Goal: Task Accomplishment & Management: Complete application form

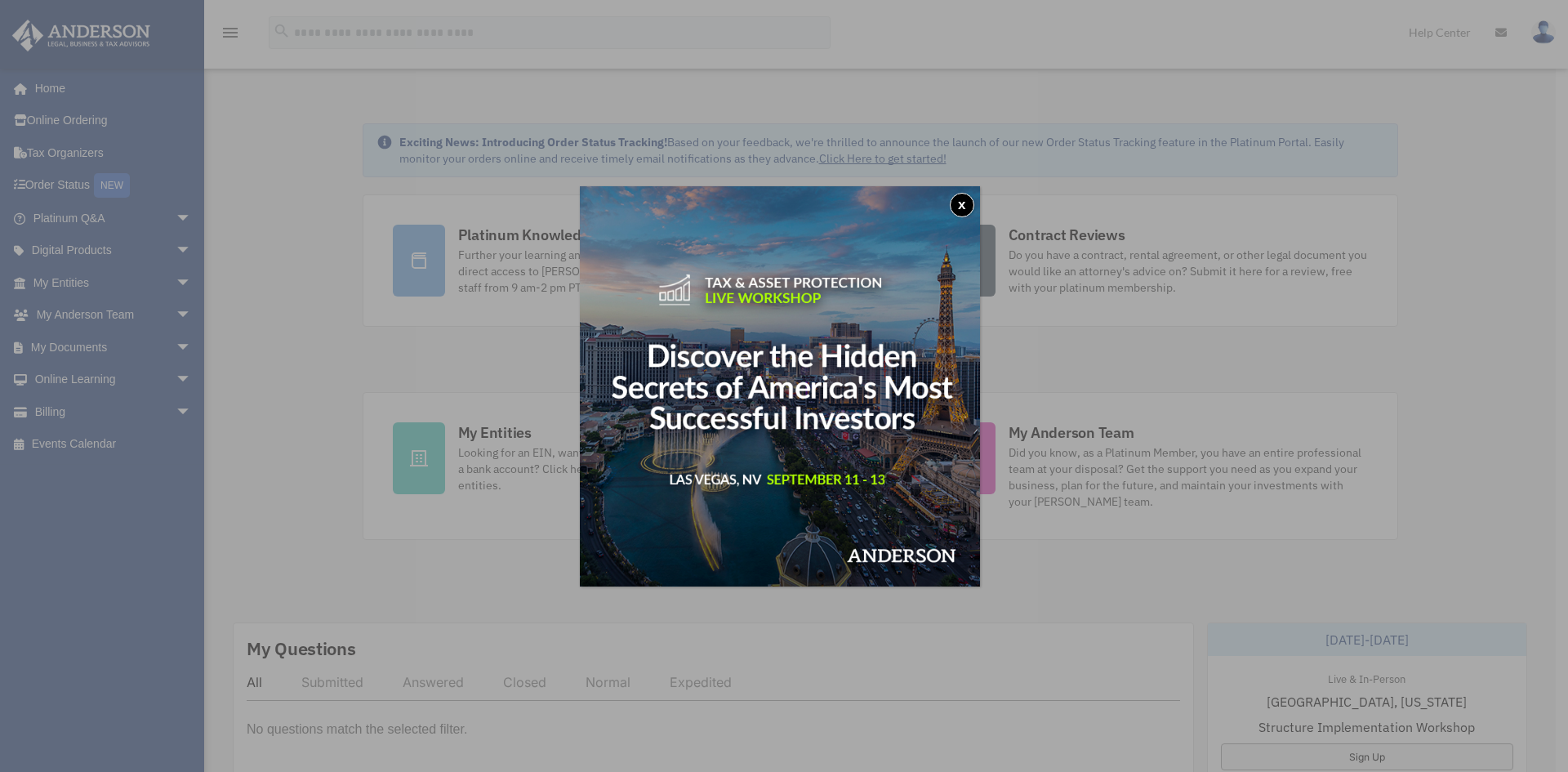
drag, startPoint x: 965, startPoint y: 200, endPoint x: 943, endPoint y: 201, distance: 22.0
click at [965, 200] on button "x" at bounding box center [962, 205] width 25 height 25
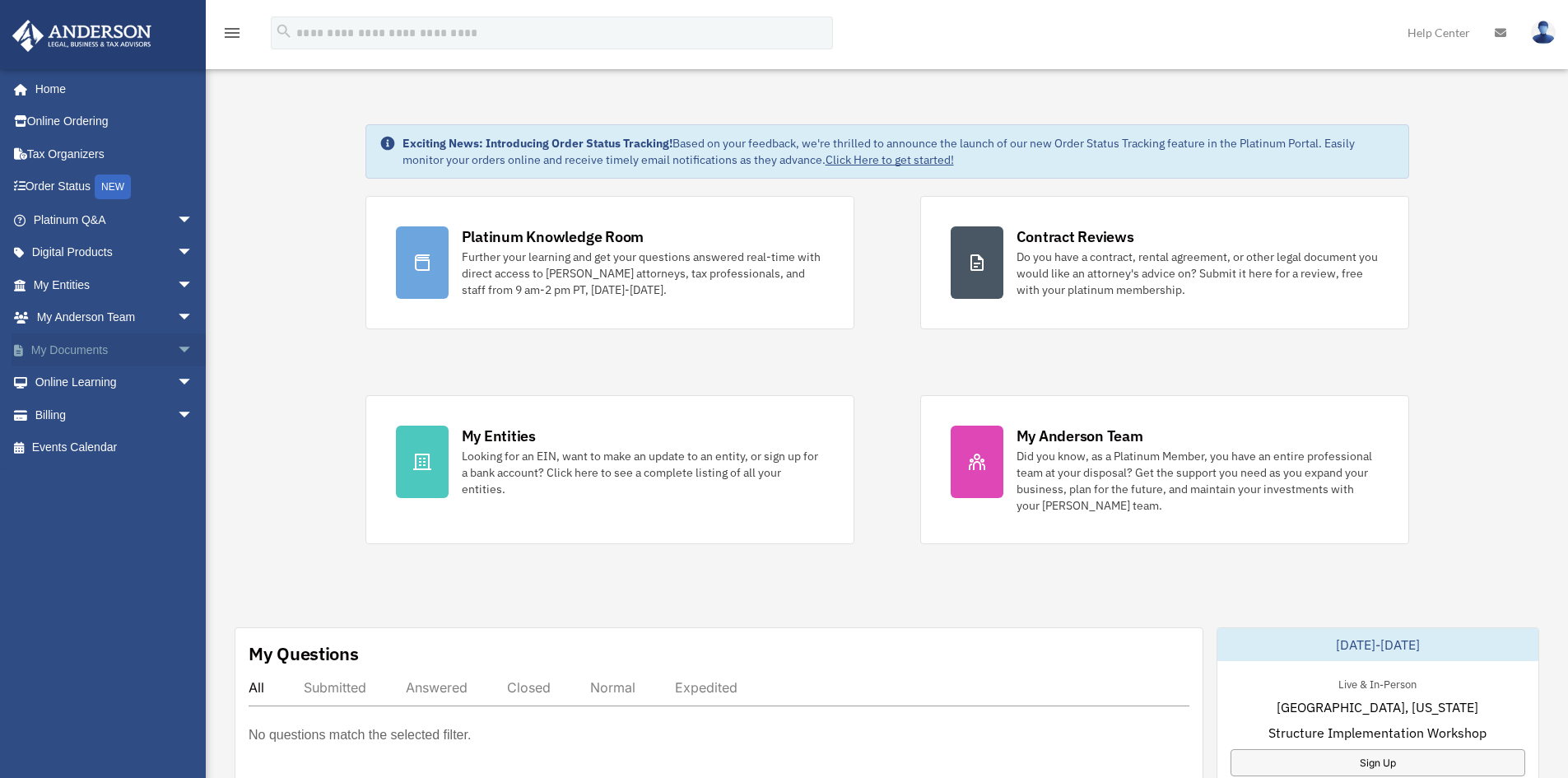
click at [88, 351] on link "My Documents arrow_drop_down" at bounding box center [115, 350] width 207 height 33
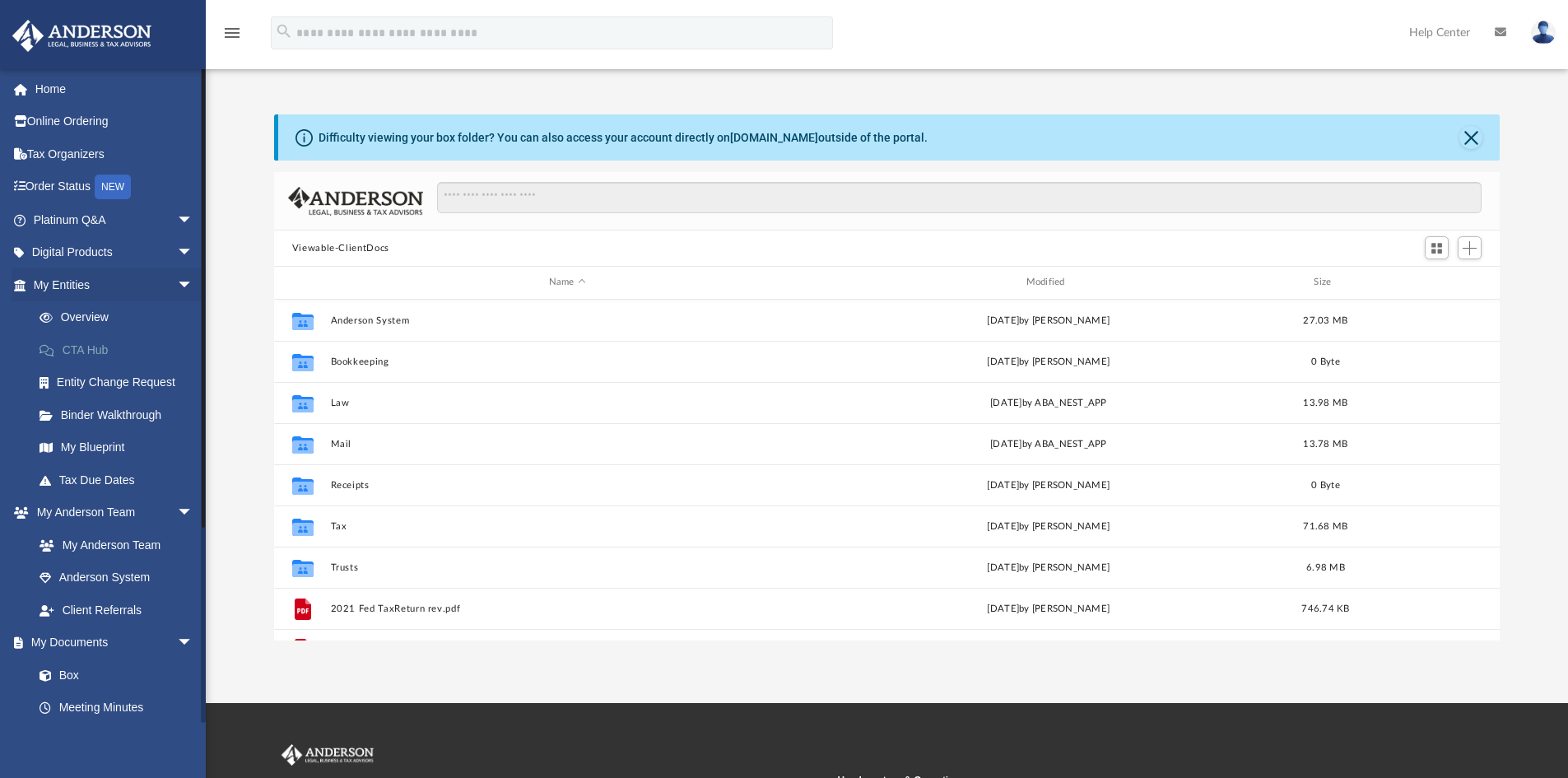
scroll to position [362, 1213]
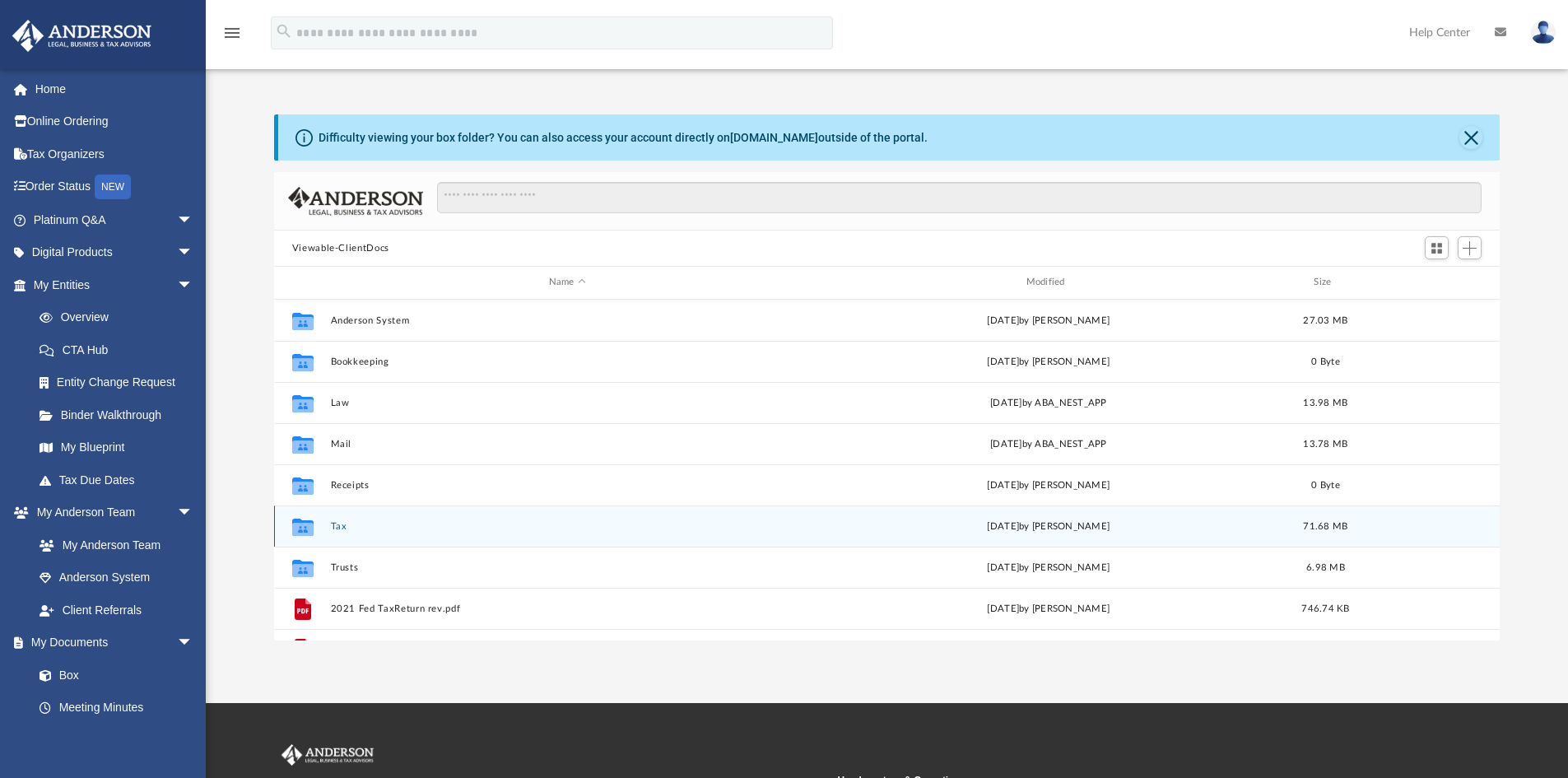
click at [340, 525] on button "Tax" at bounding box center [567, 526] width 474 height 11
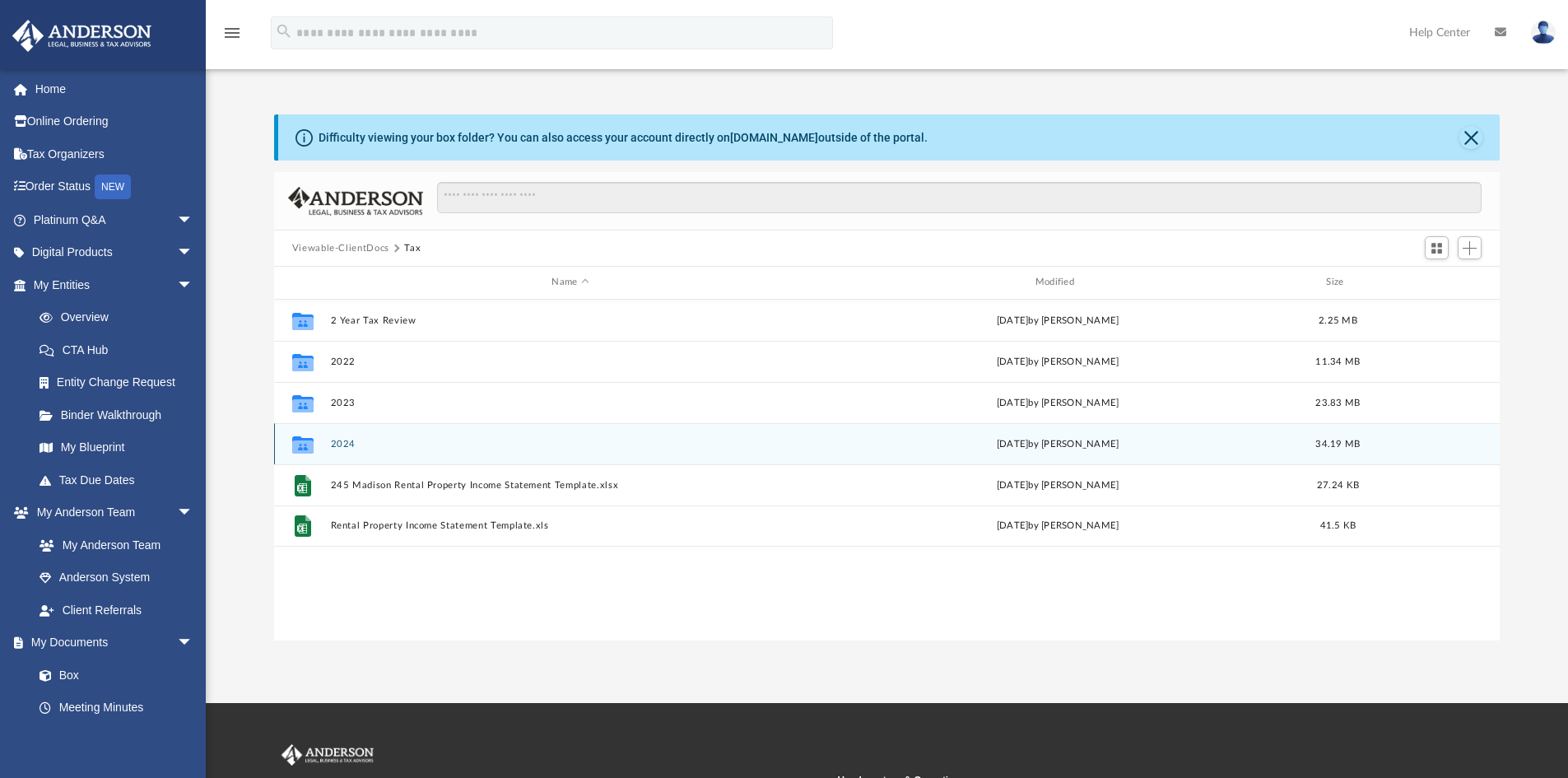
click at [339, 441] on button "2024" at bounding box center [570, 444] width 479 height 11
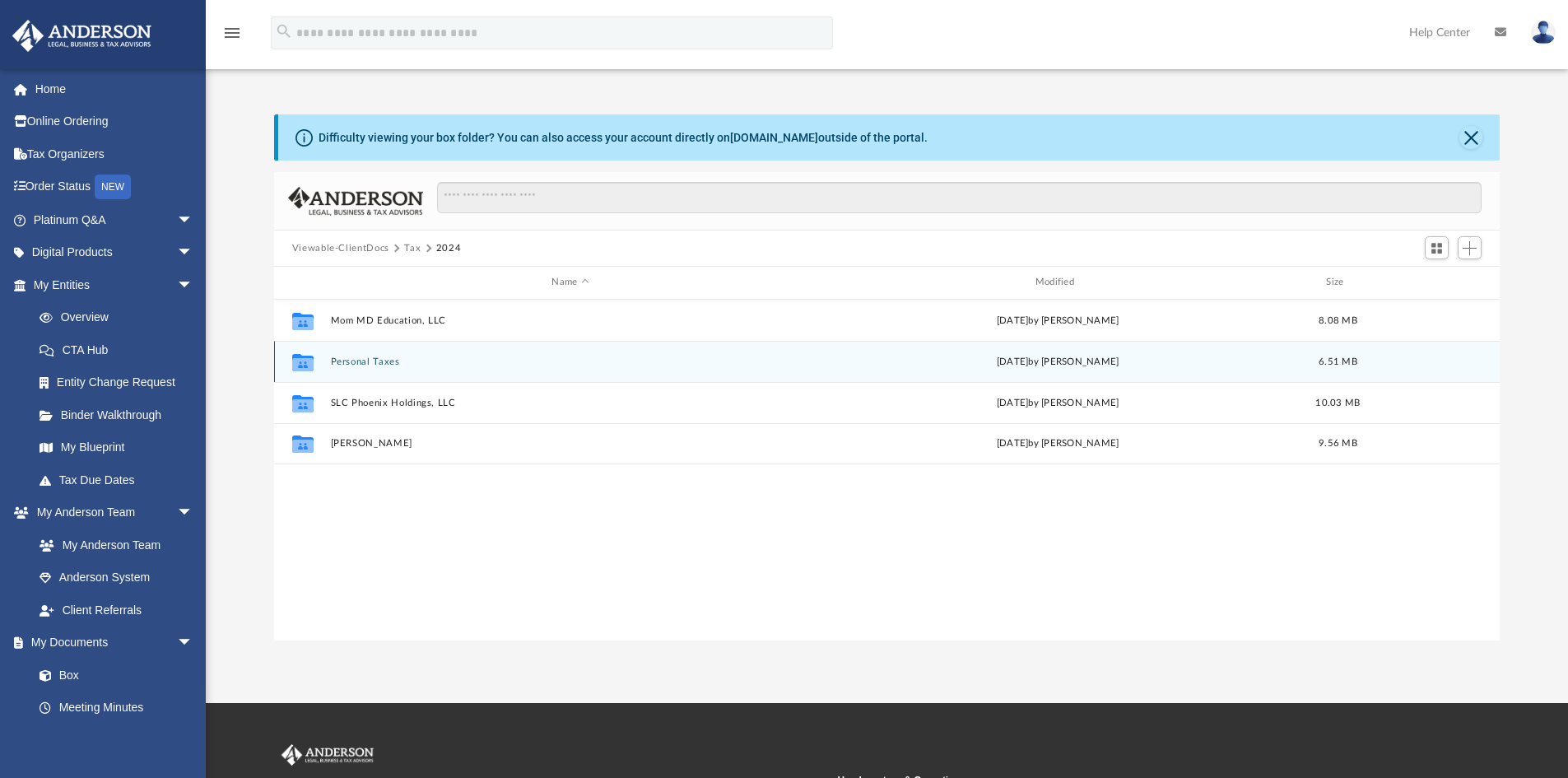
click at [349, 360] on button "Personal Taxes" at bounding box center [570, 361] width 479 height 11
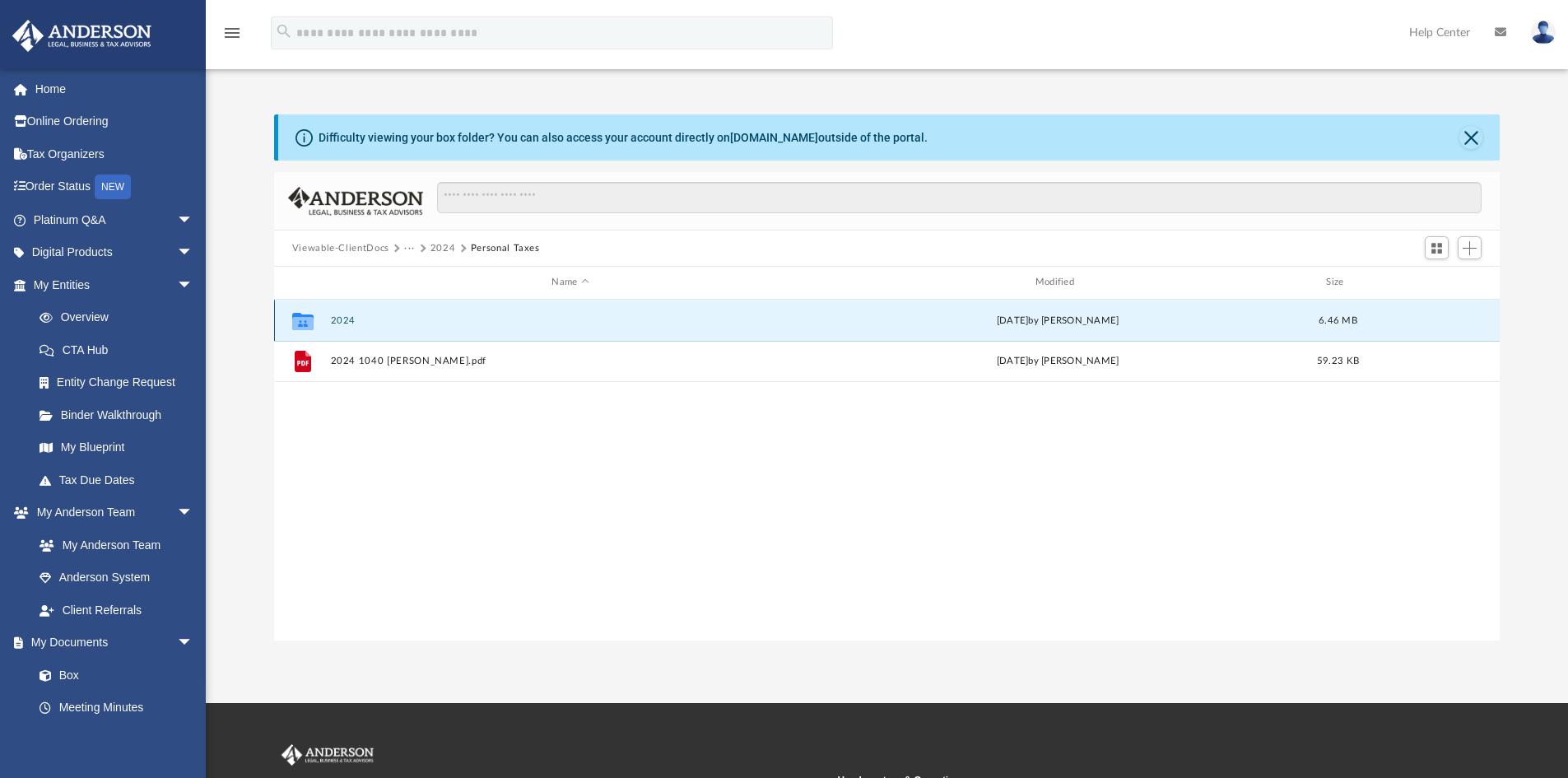
click at [344, 321] on button "2024" at bounding box center [570, 320] width 479 height 11
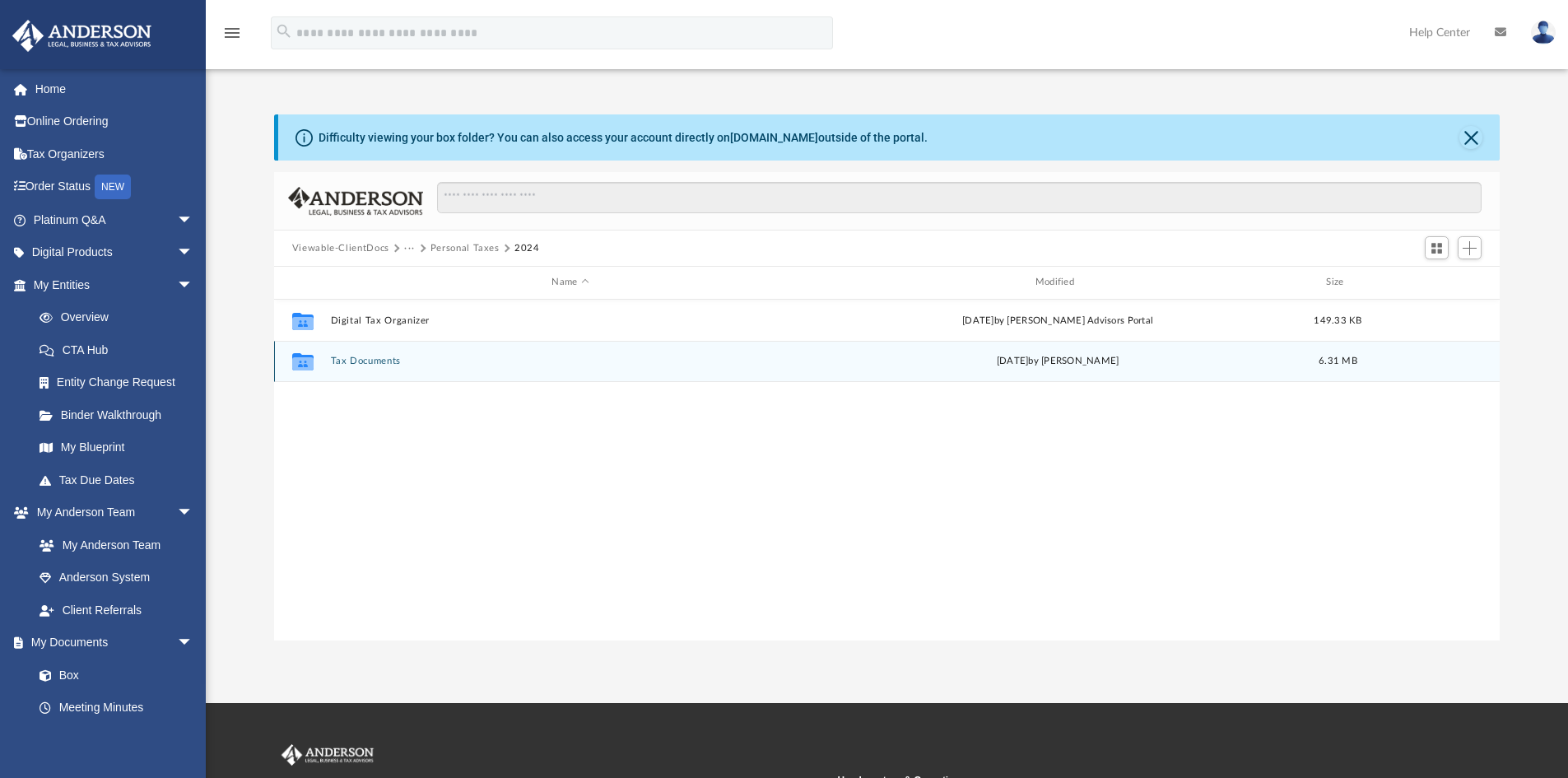
click at [360, 362] on button "Tax Documents" at bounding box center [570, 360] width 479 height 11
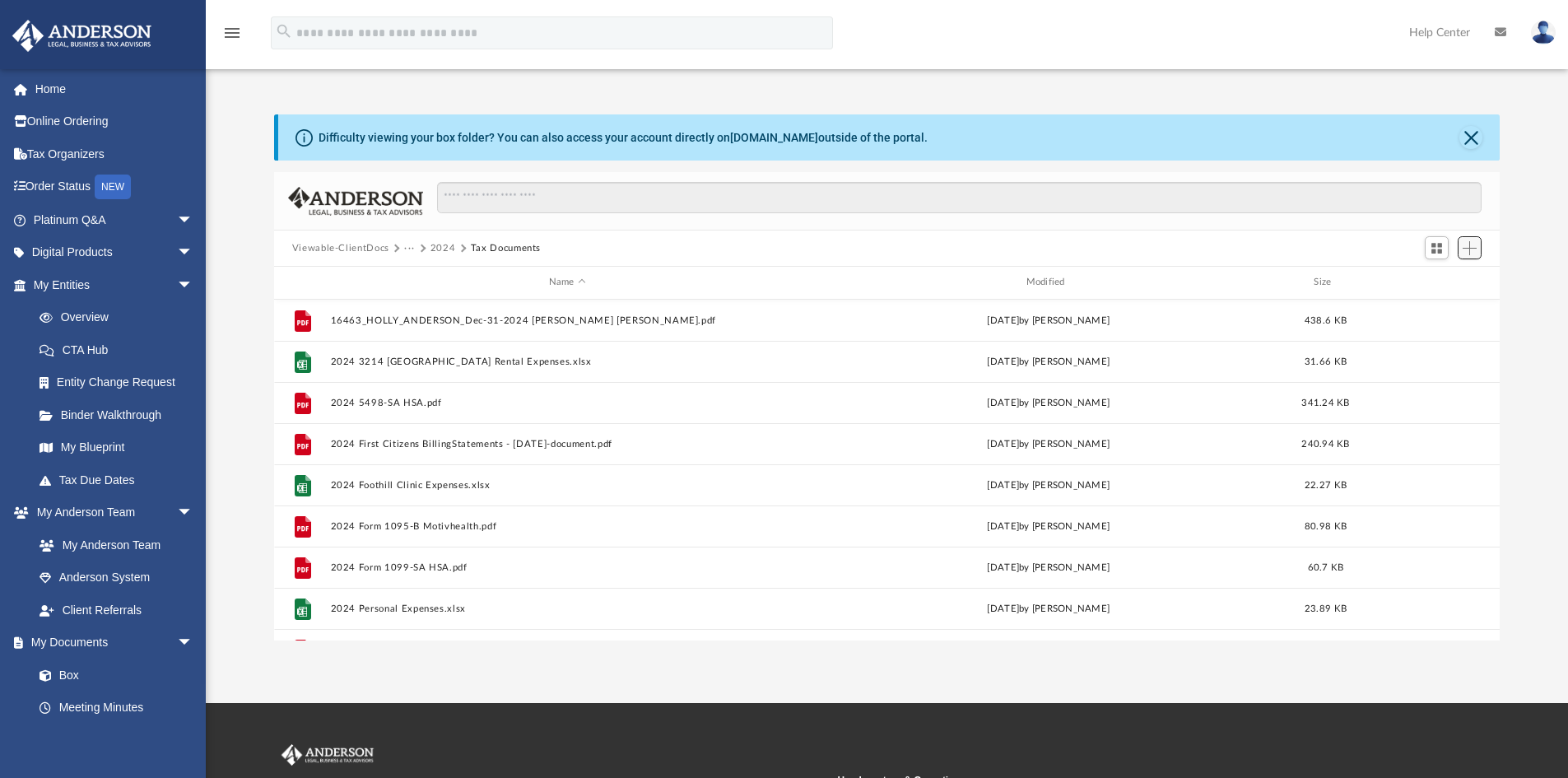
click at [1476, 244] on span "Add" at bounding box center [1469, 248] width 14 height 14
click at [1428, 281] on li "Upload" at bounding box center [1446, 281] width 53 height 17
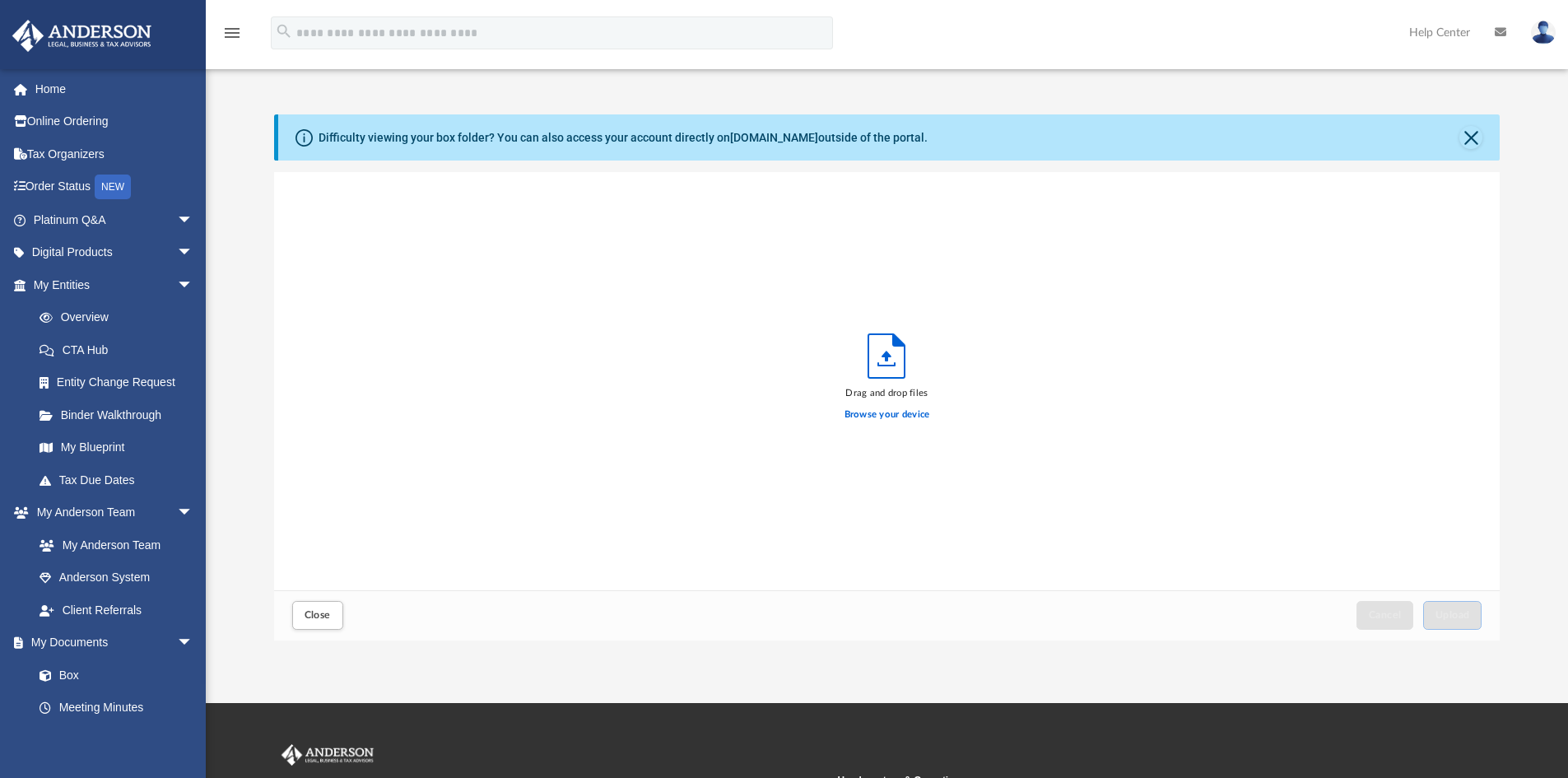
scroll to position [405, 1213]
click at [1440, 610] on span "Upload" at bounding box center [1452, 615] width 35 height 10
click at [910, 409] on label "Select More Files" at bounding box center [887, 412] width 75 height 14
click at [0, 0] on input "Select More Files" at bounding box center [0, 0] width 0 height 0
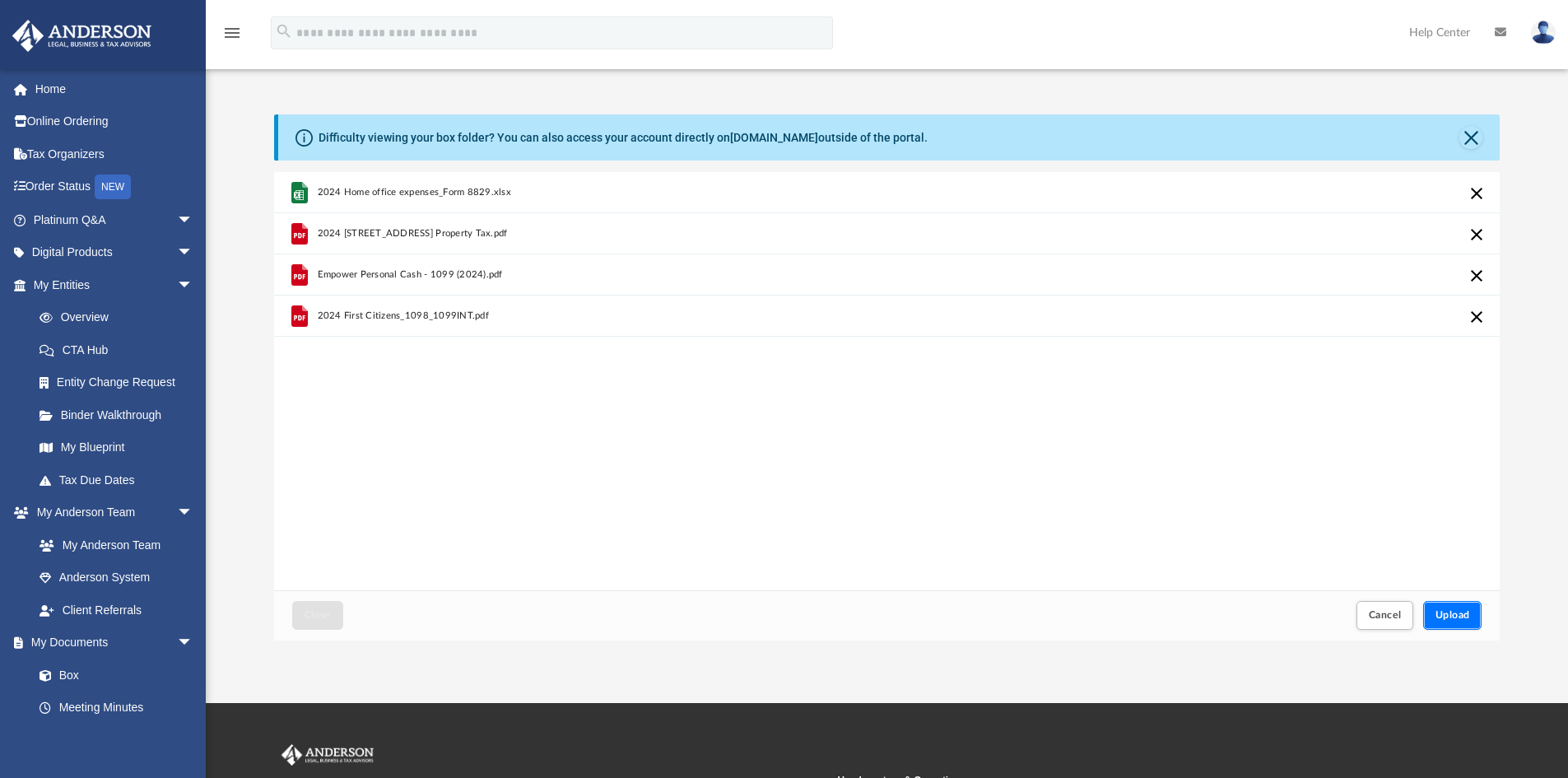
click at [1460, 613] on span "Upload" at bounding box center [1452, 615] width 35 height 10
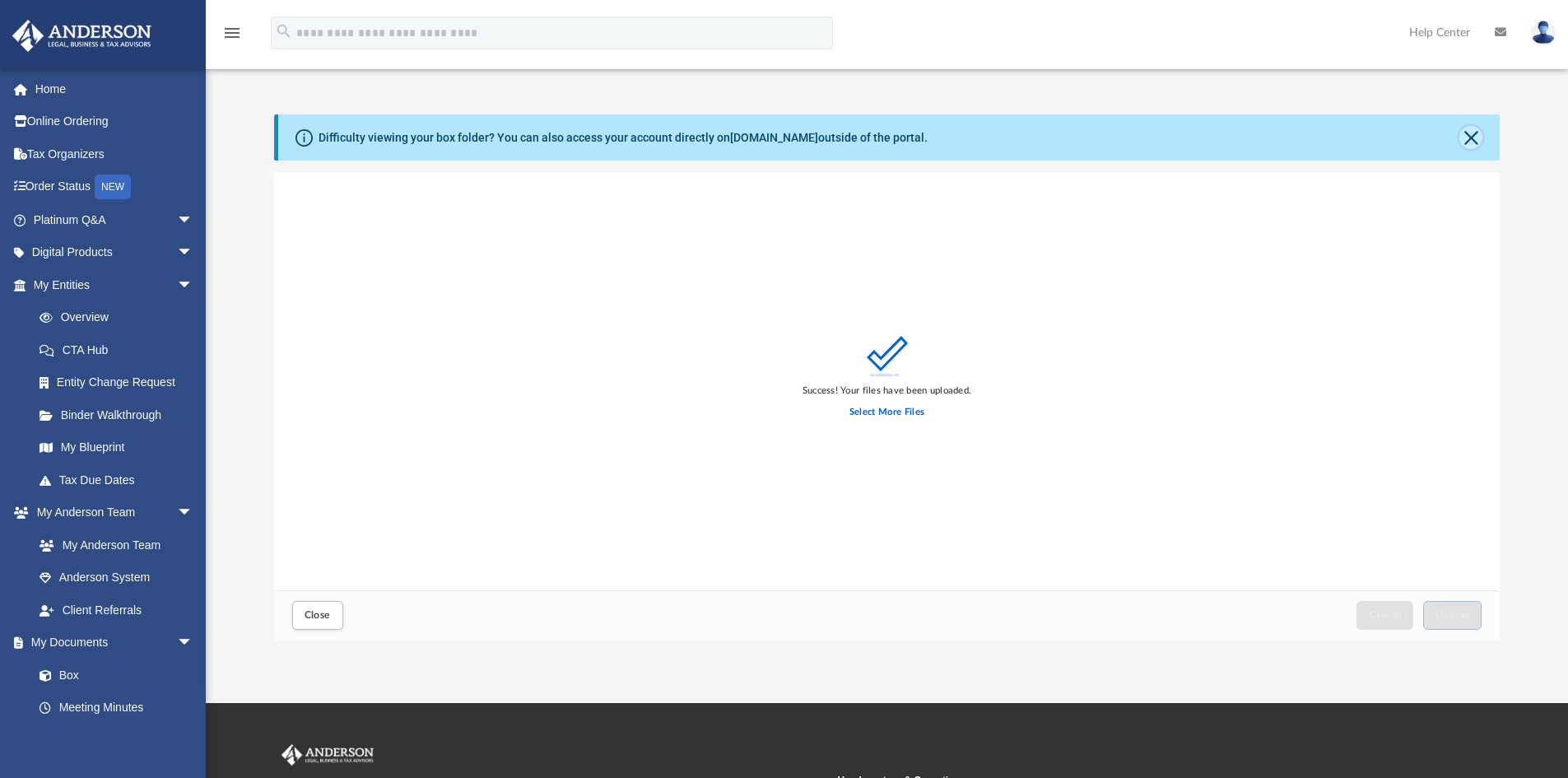
click at [1473, 134] on button "Close" at bounding box center [1471, 138] width 23 height 23
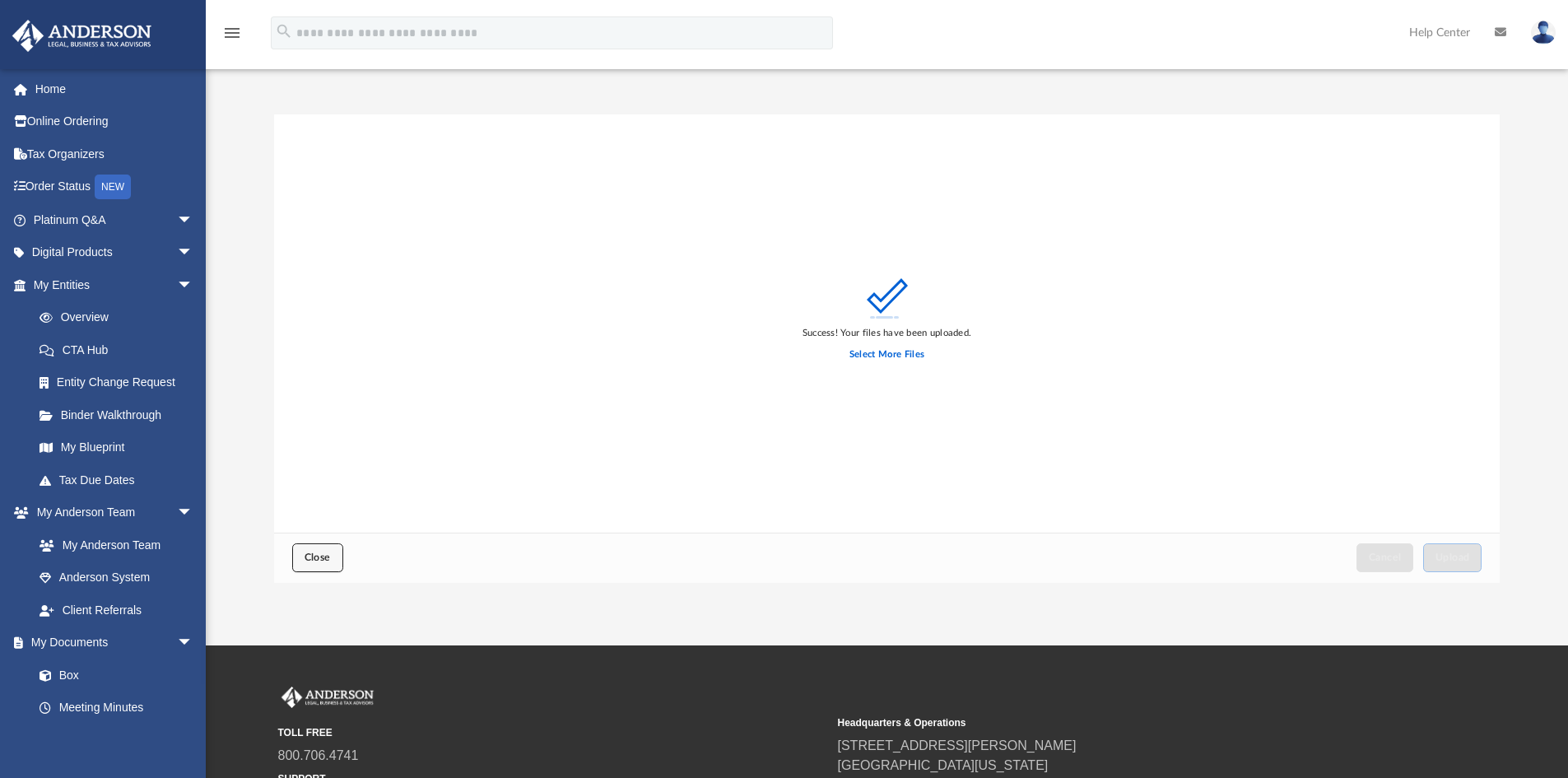
click at [310, 562] on span "Close" at bounding box center [317, 558] width 26 height 10
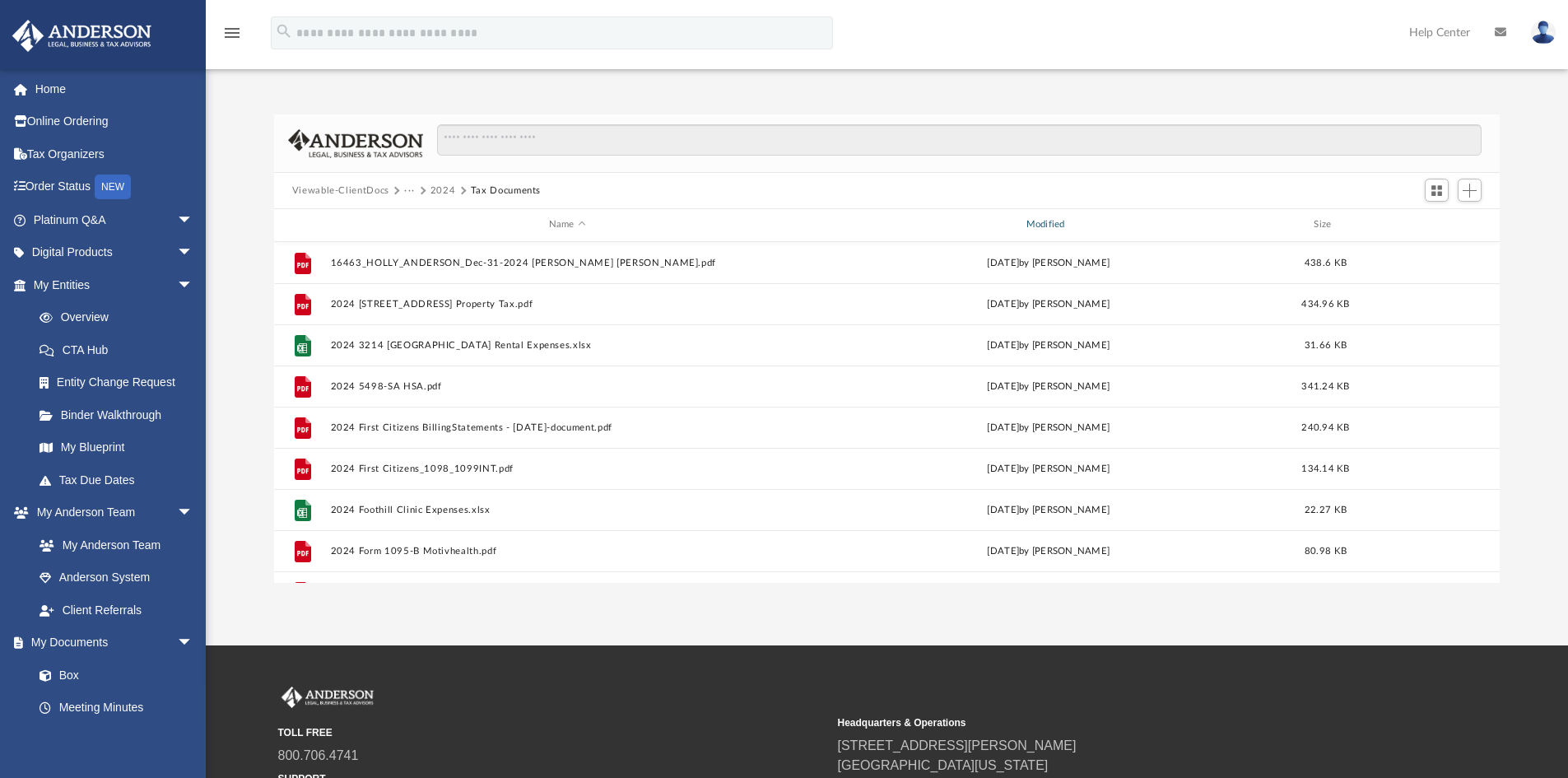
click at [1096, 230] on div "Modified" at bounding box center [1047, 224] width 474 height 14
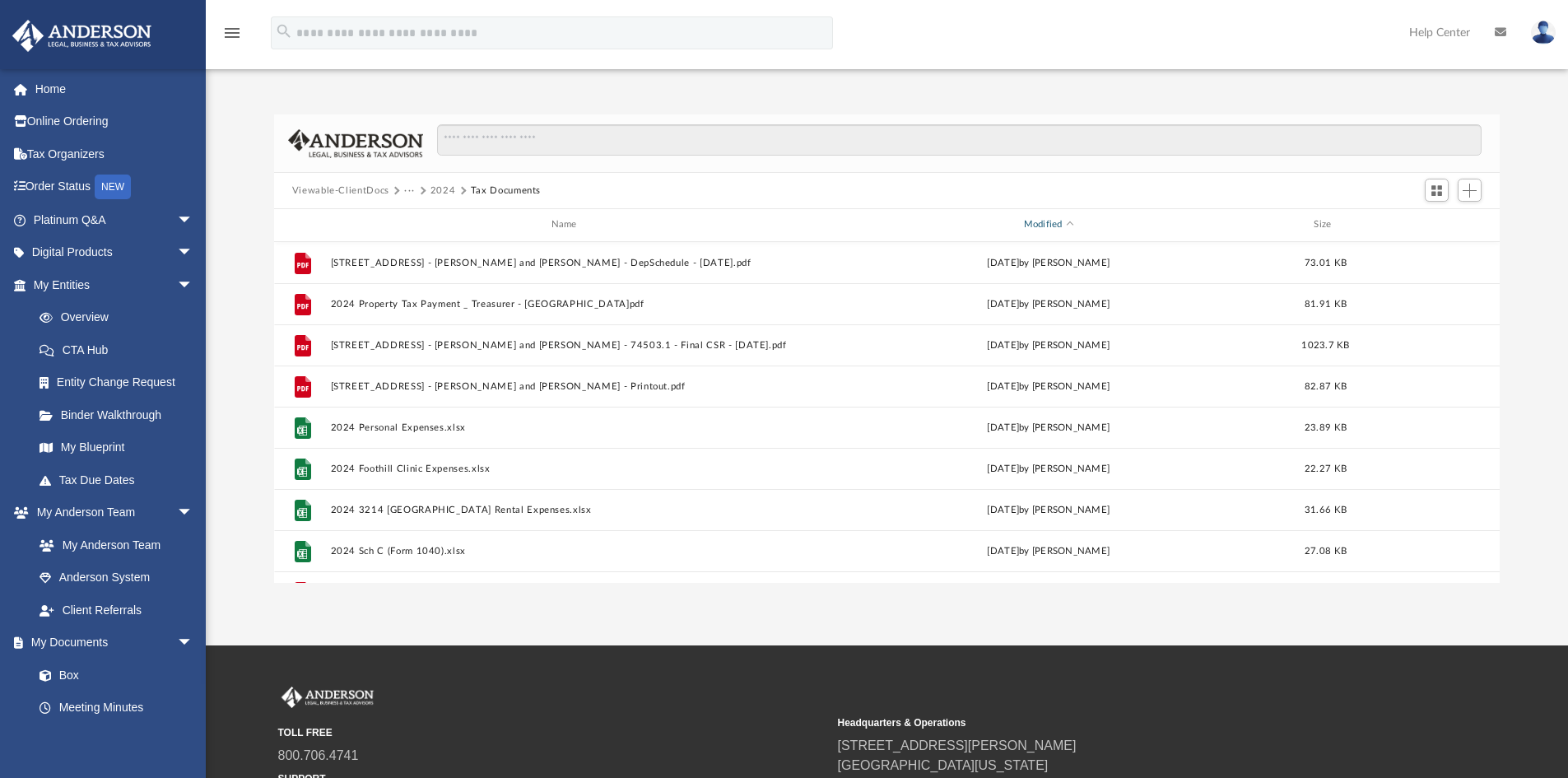
scroll to position [647, 0]
